Goal: Obtain resource: Obtain resource

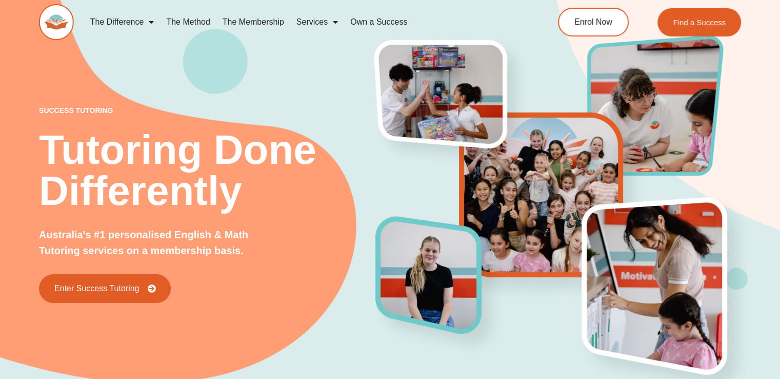
click at [17, 98] on div "success tutoring Tutoring Done Differently Australia's #1 personalised English …" at bounding box center [390, 187] width 780 height 451
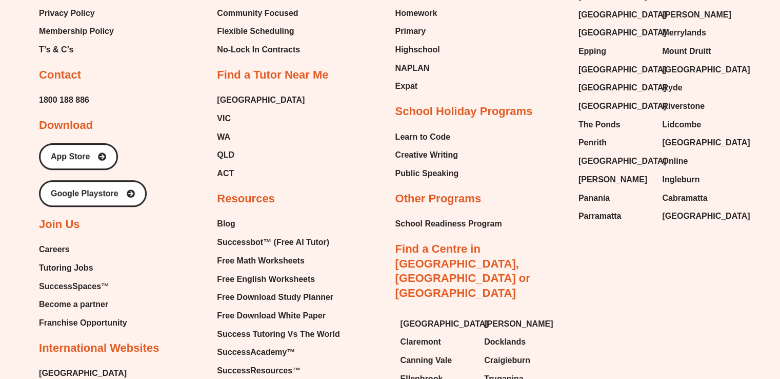
scroll to position [4350, 0]
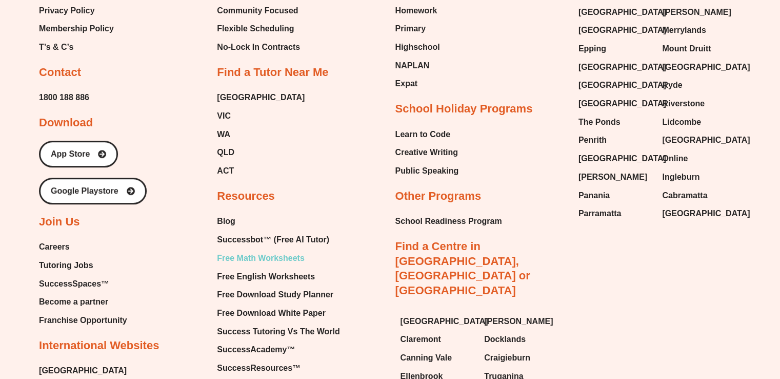
click at [244, 250] on span "Free Math Worksheets" at bounding box center [260, 257] width 87 height 15
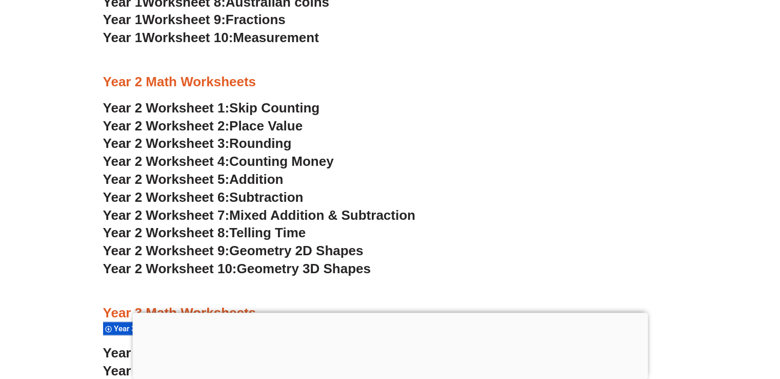
scroll to position [1190, 0]
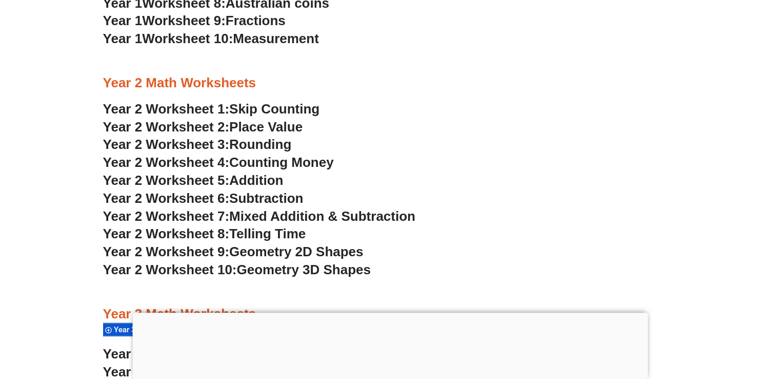
click at [307, 250] on span "Geometry 2D Shapes" at bounding box center [296, 251] width 134 height 15
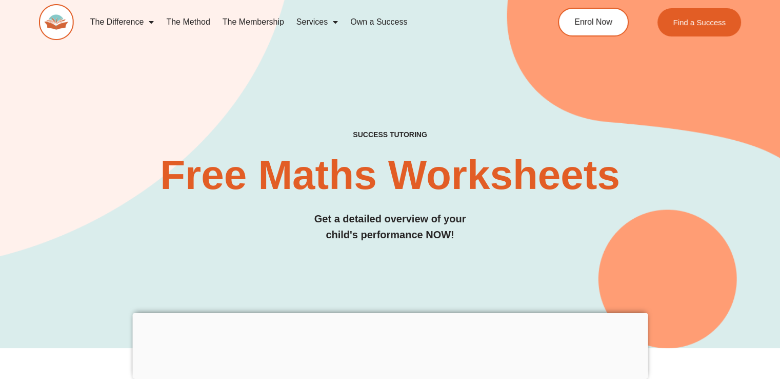
click at [56, 19] on img at bounding box center [56, 22] width 35 height 36
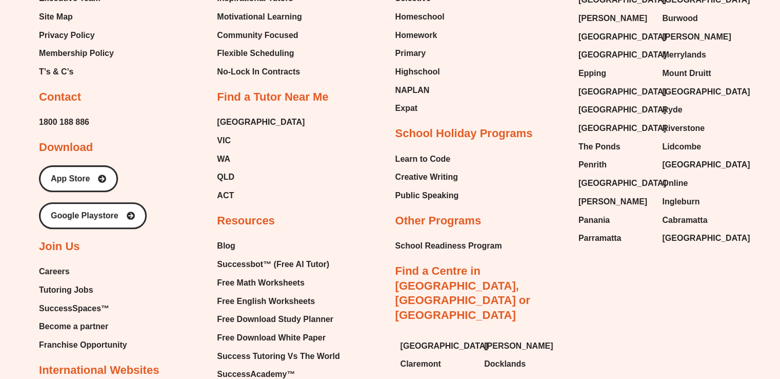
scroll to position [4350, 0]
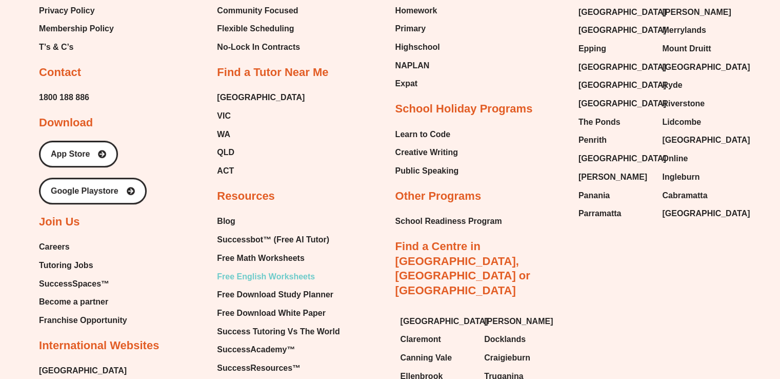
click at [257, 269] on span "Free English Worksheets" at bounding box center [266, 276] width 98 height 15
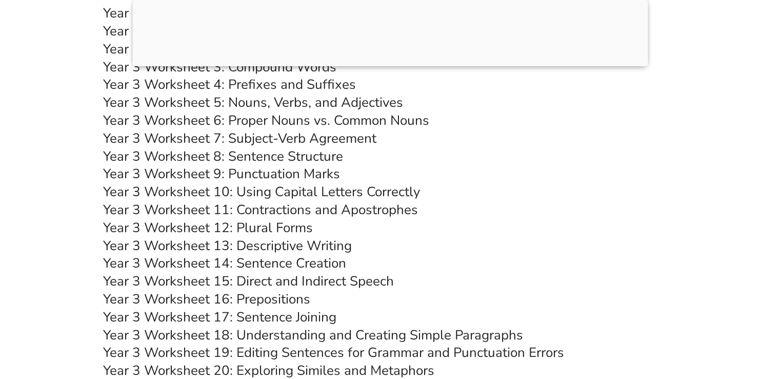
scroll to position [3911, 0]
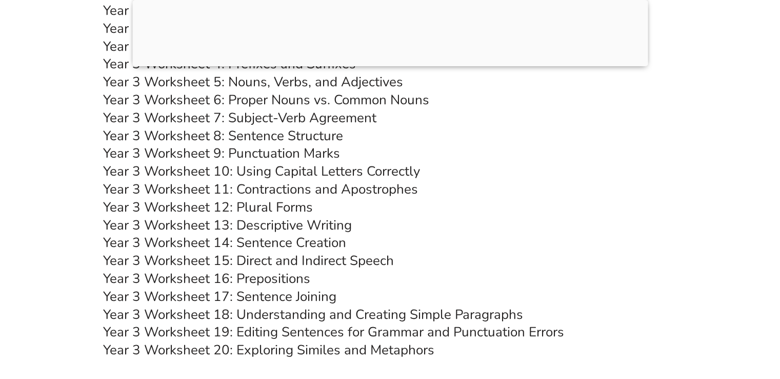
click at [285, 135] on link "Year 3 Worksheet 8: Sentence Structure" at bounding box center [223, 136] width 240 height 18
